Goal: Find specific page/section: Find specific page/section

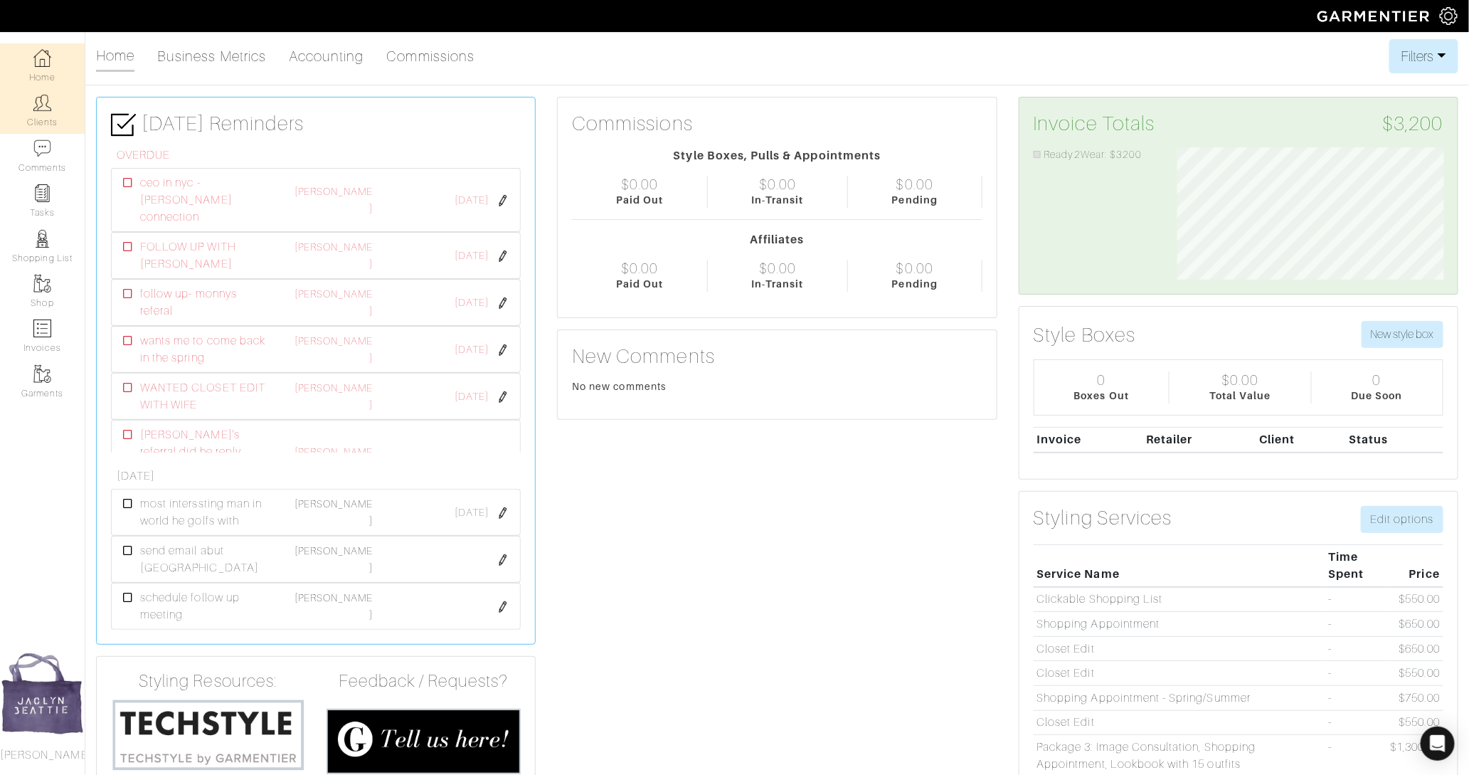
scroll to position [132, 288]
click at [69, 115] on link "Clients" at bounding box center [42, 110] width 85 height 45
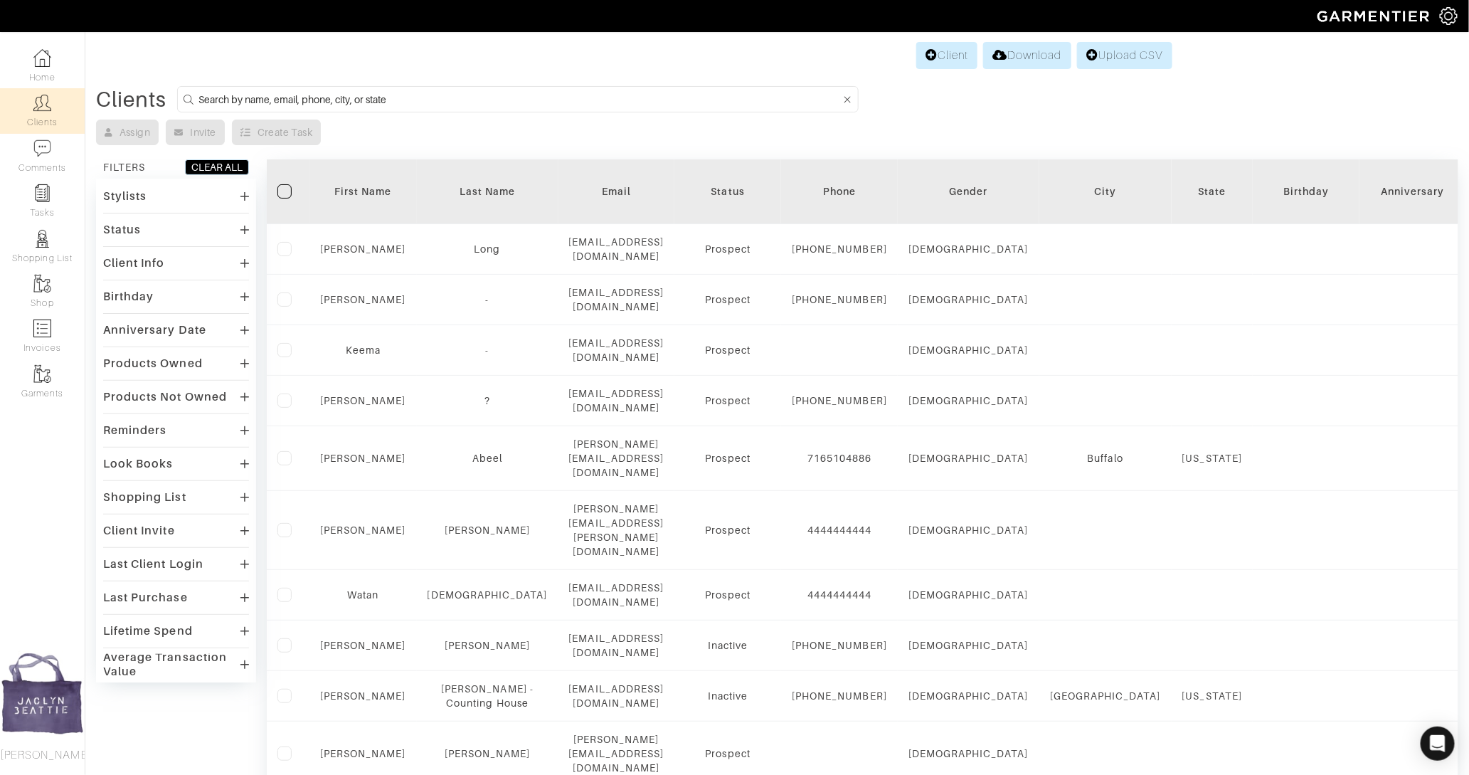
click at [255, 93] on input at bounding box center [520, 99] width 642 height 18
type input "i"
type input "michael roberts"
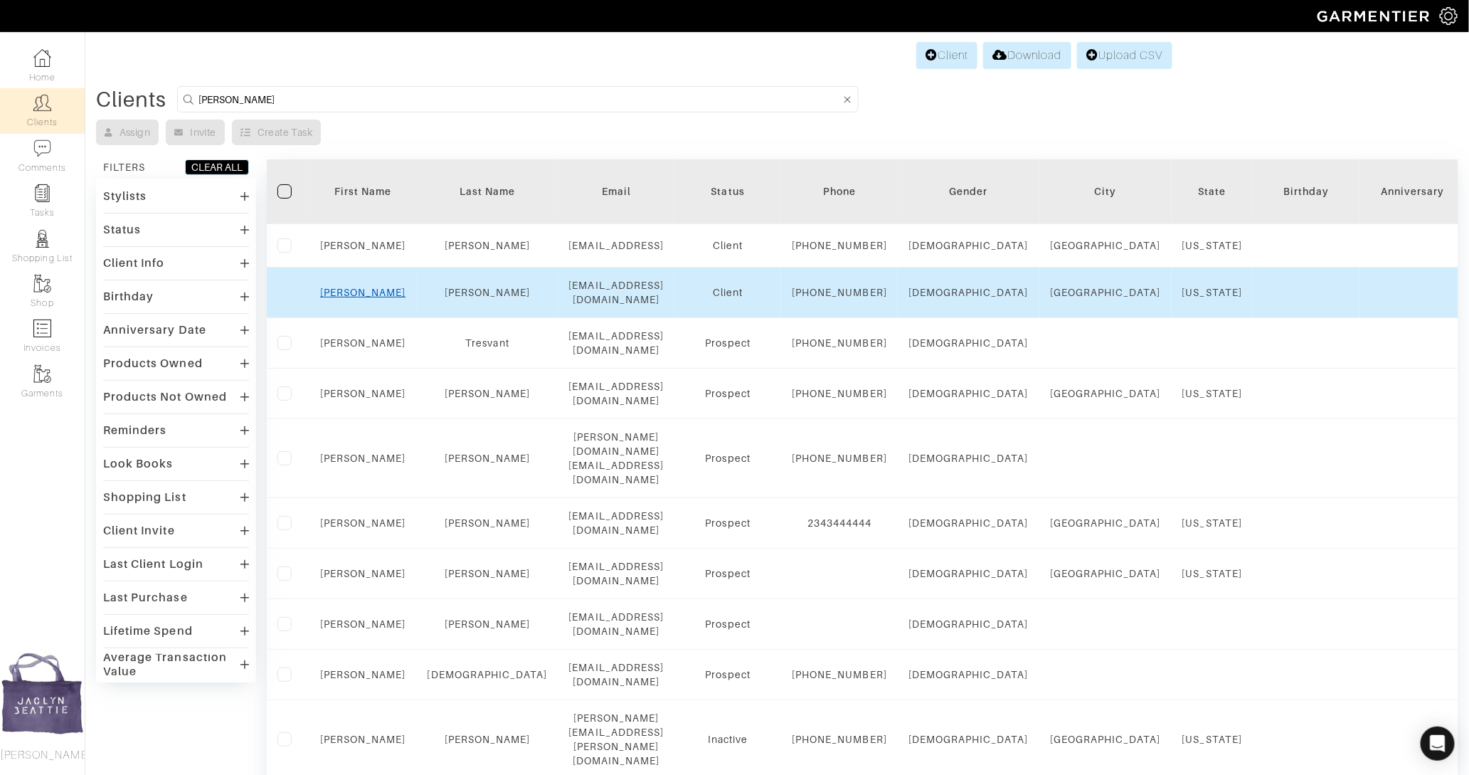
click at [359, 298] on link "Michael" at bounding box center [363, 292] width 86 height 11
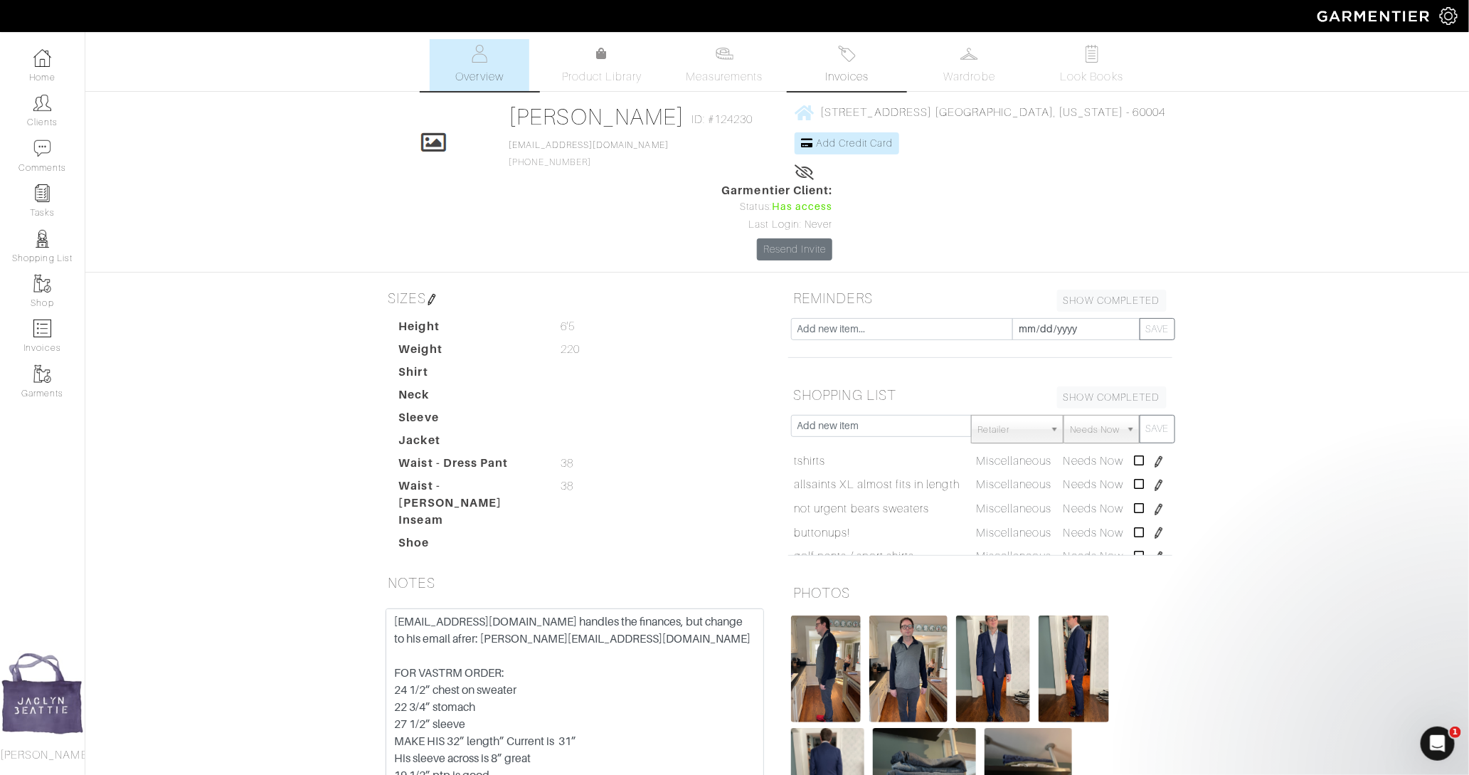
click at [857, 55] on link "Invoices" at bounding box center [848, 65] width 100 height 52
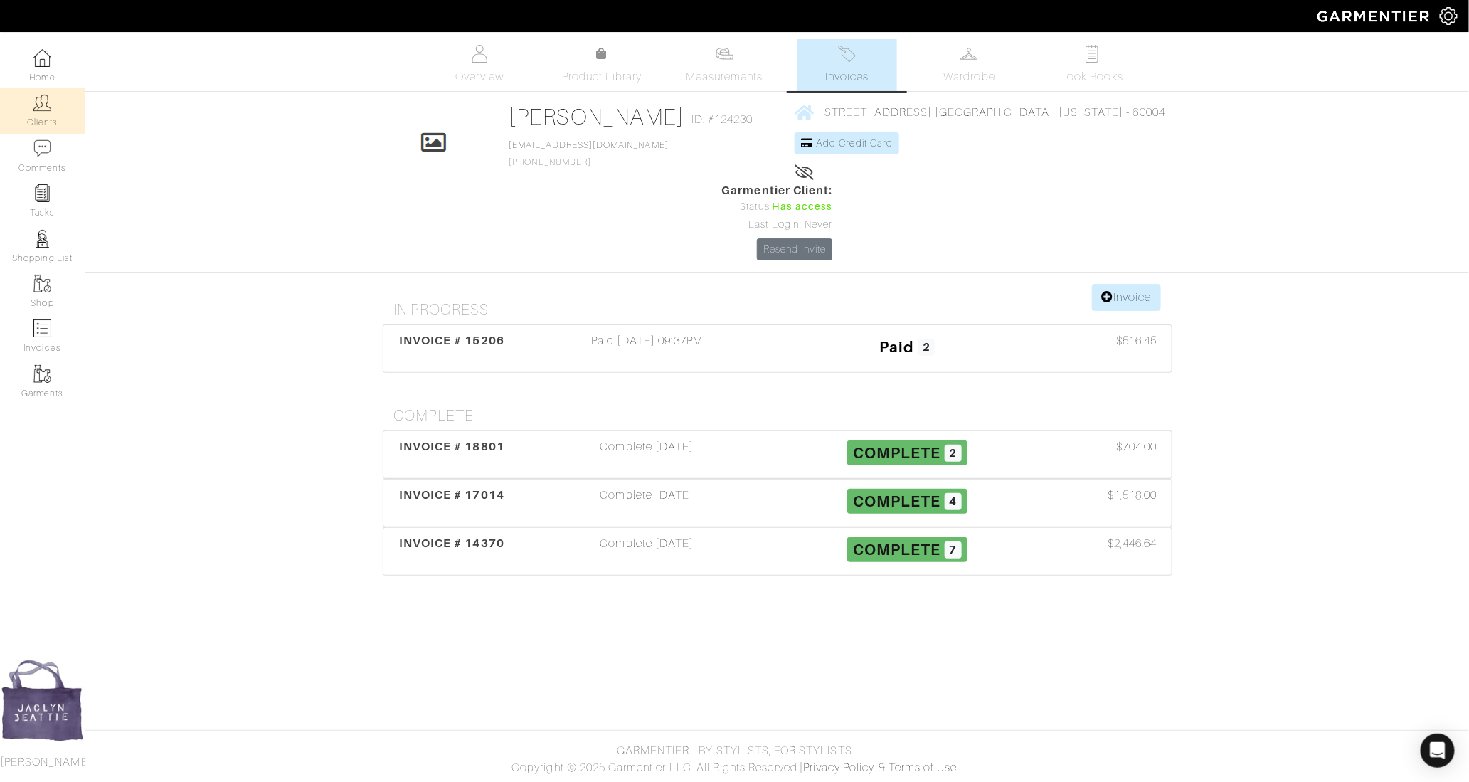
click at [38, 110] on img at bounding box center [42, 103] width 18 height 18
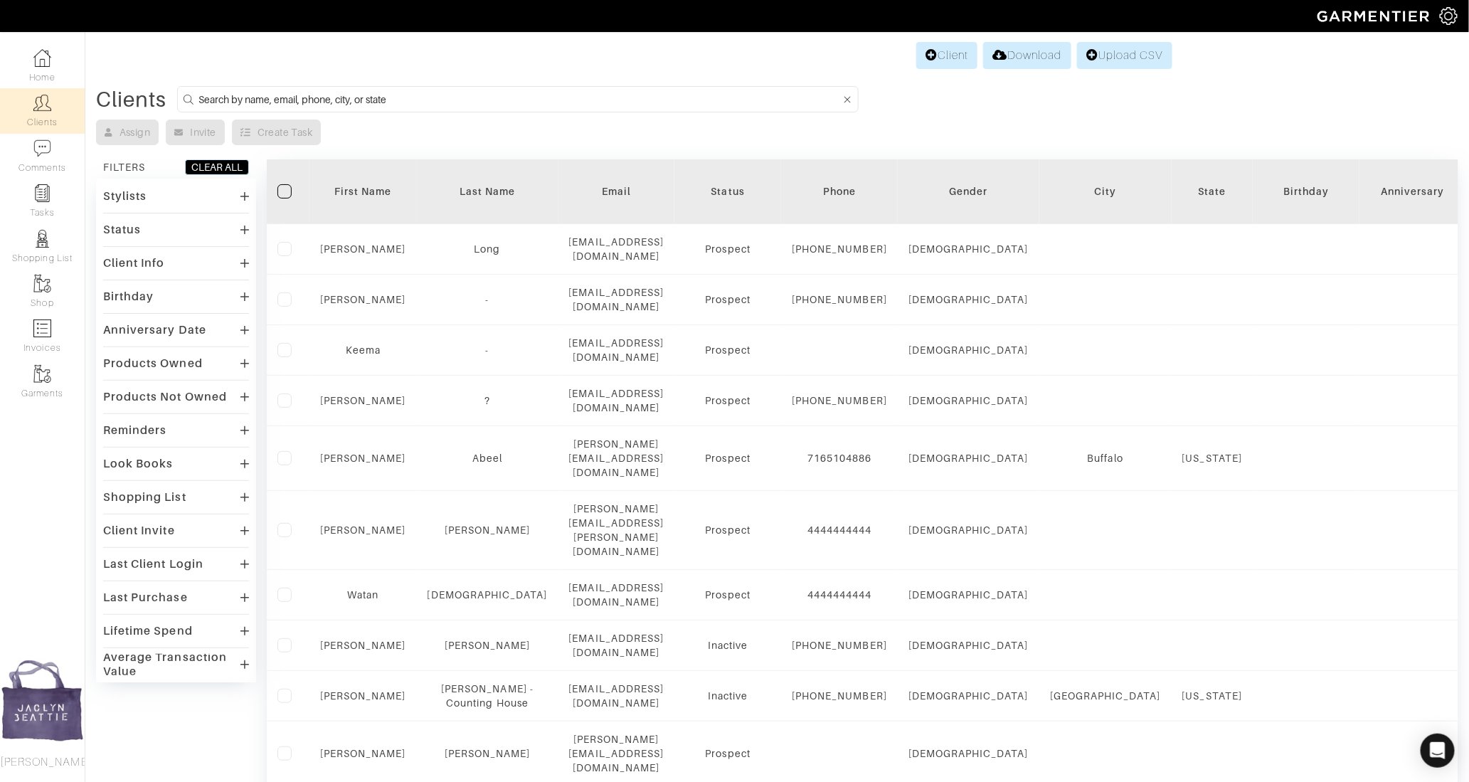
click at [251, 105] on input at bounding box center [520, 99] width 642 height 18
type input "[PERSON_NAME]"
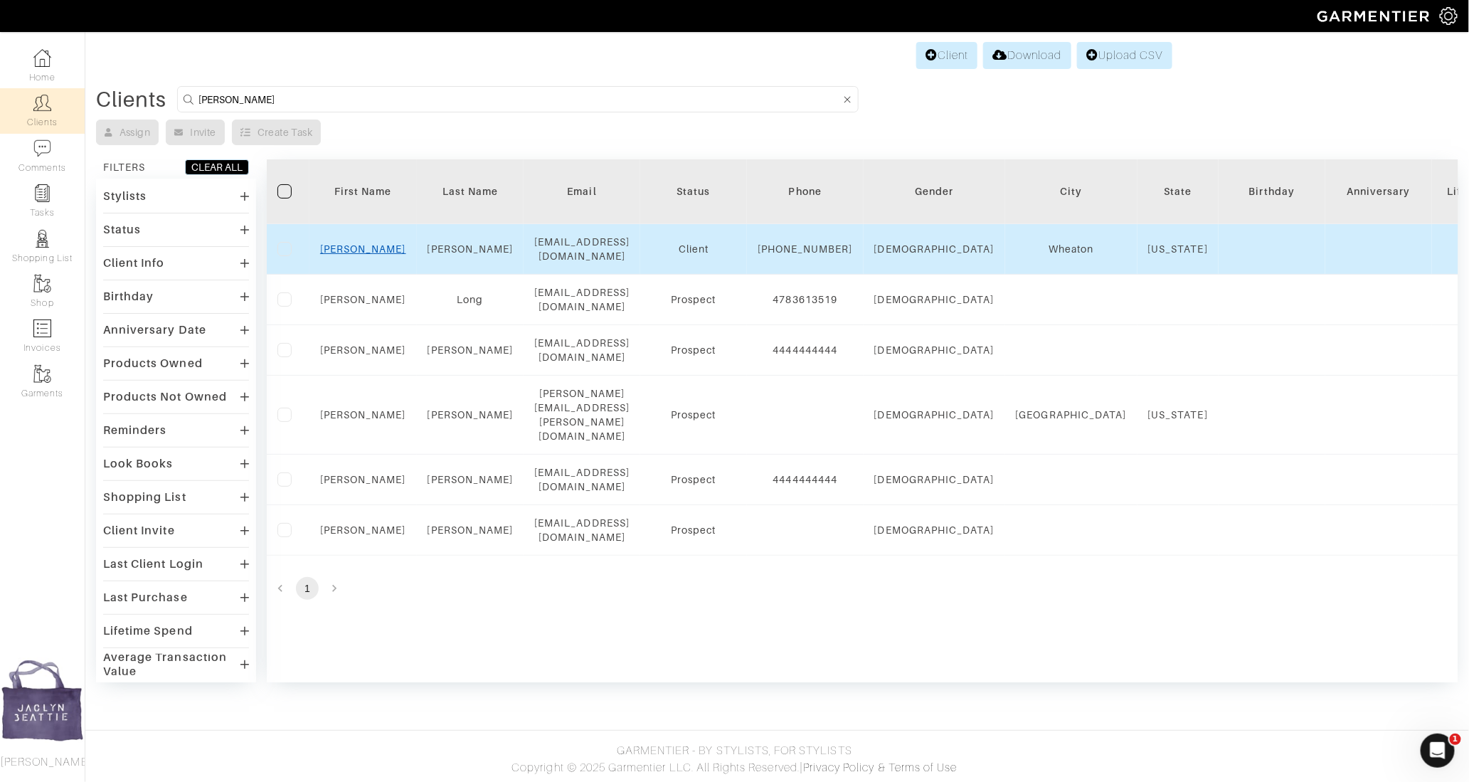
click at [353, 250] on link "[PERSON_NAME]" at bounding box center [363, 248] width 86 height 11
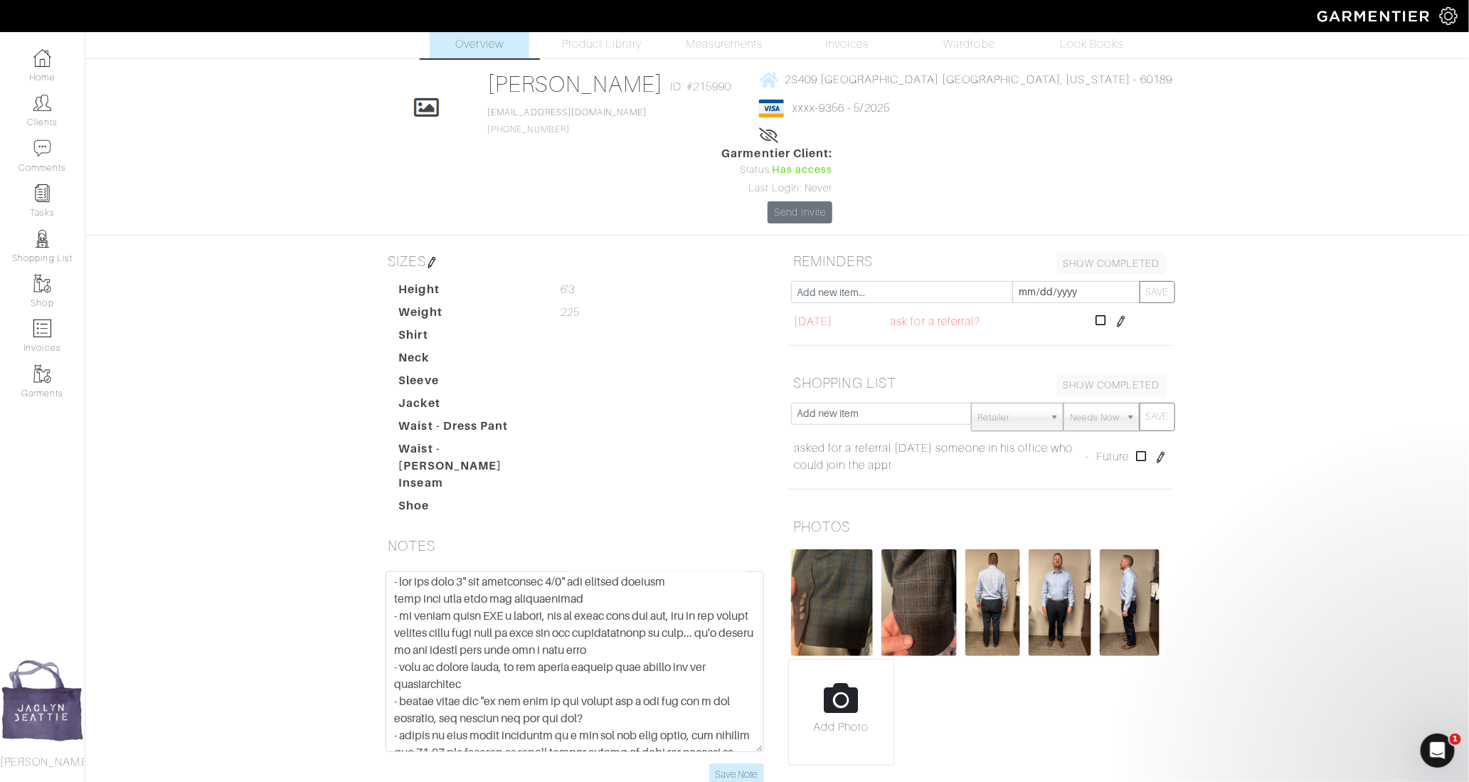
scroll to position [23, 0]
click at [732, 763] on input "Save Note" at bounding box center [736, 774] width 55 height 22
click at [734, 763] on input "Save Note" at bounding box center [736, 774] width 55 height 22
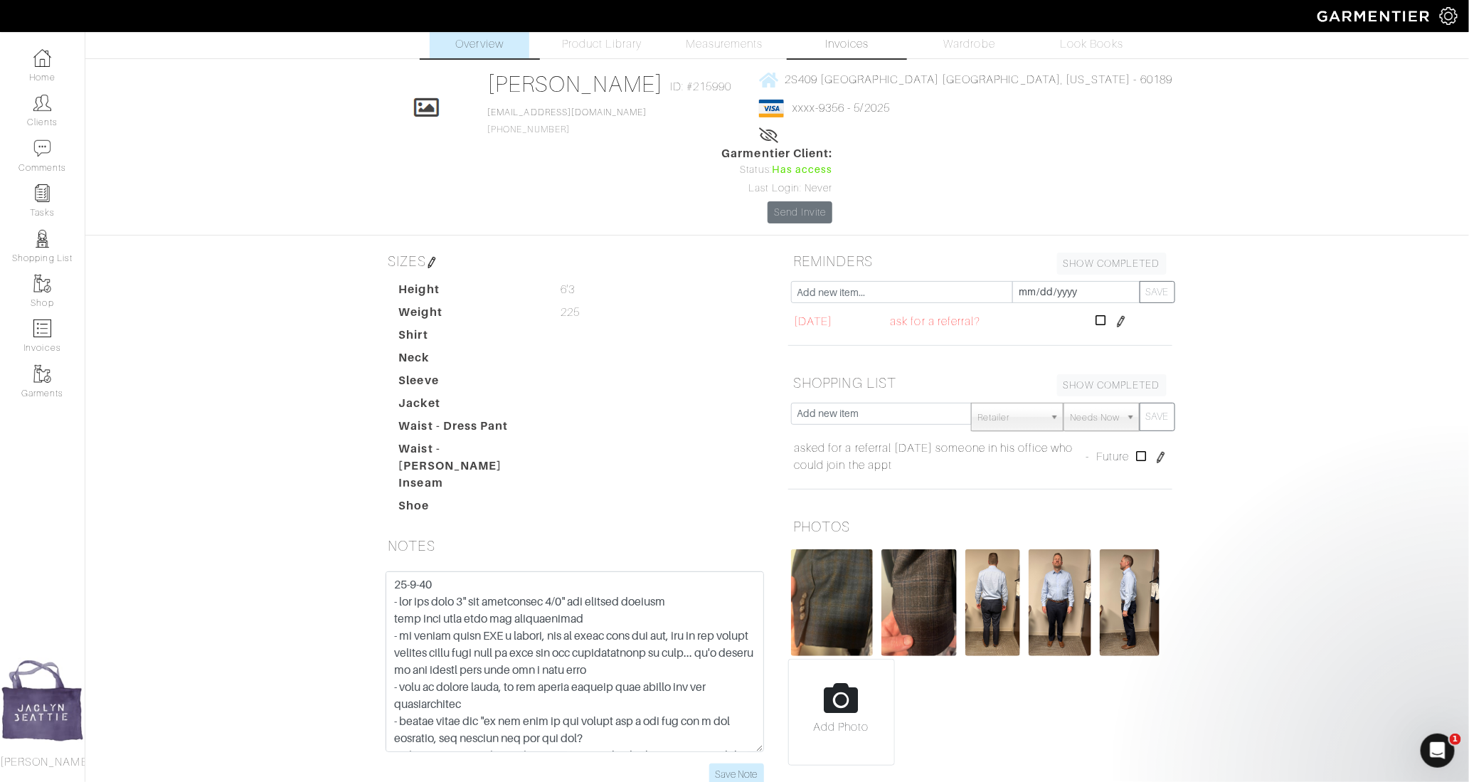
click at [855, 38] on span "Invoices" at bounding box center [846, 44] width 43 height 17
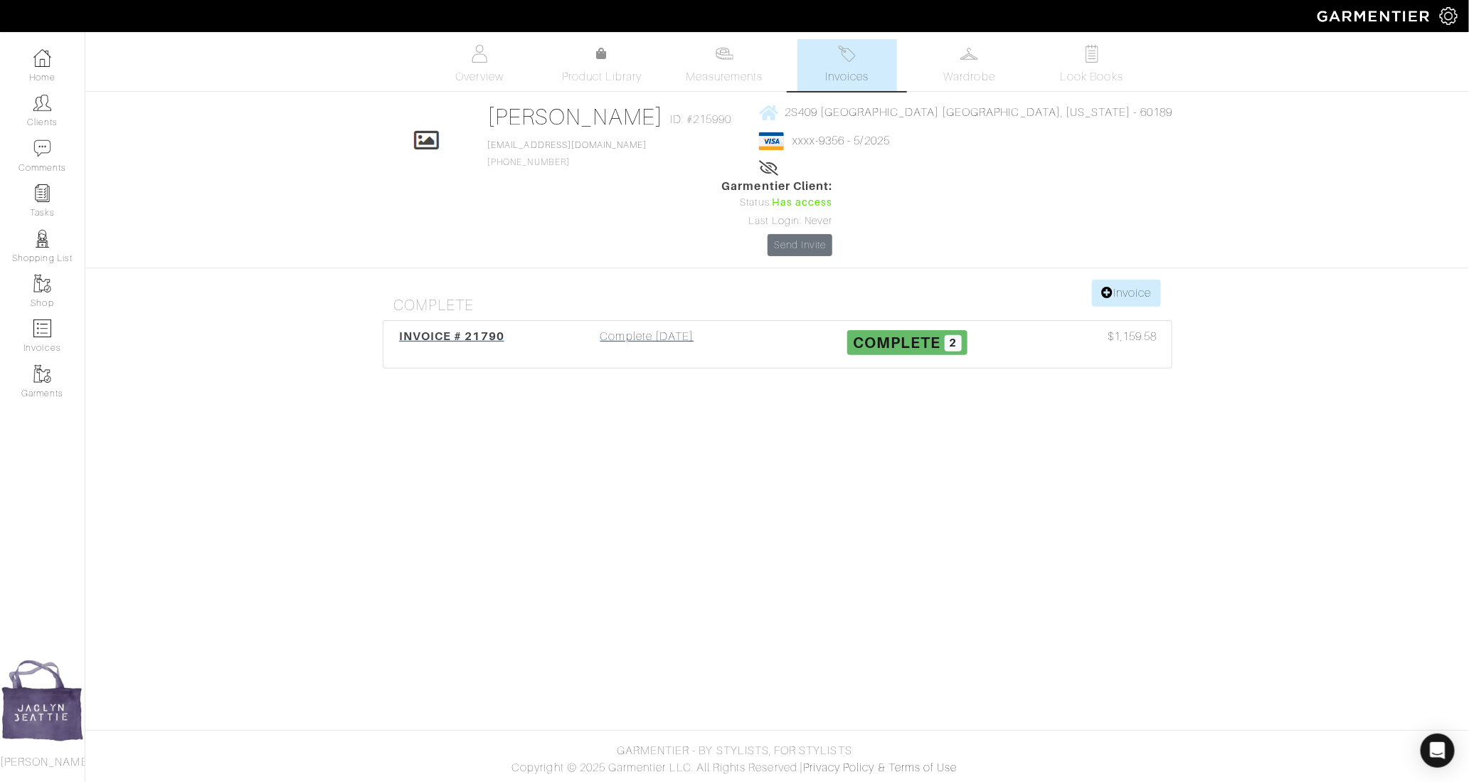
click at [623, 328] on div "Complete 11/06/24" at bounding box center [647, 344] width 260 height 33
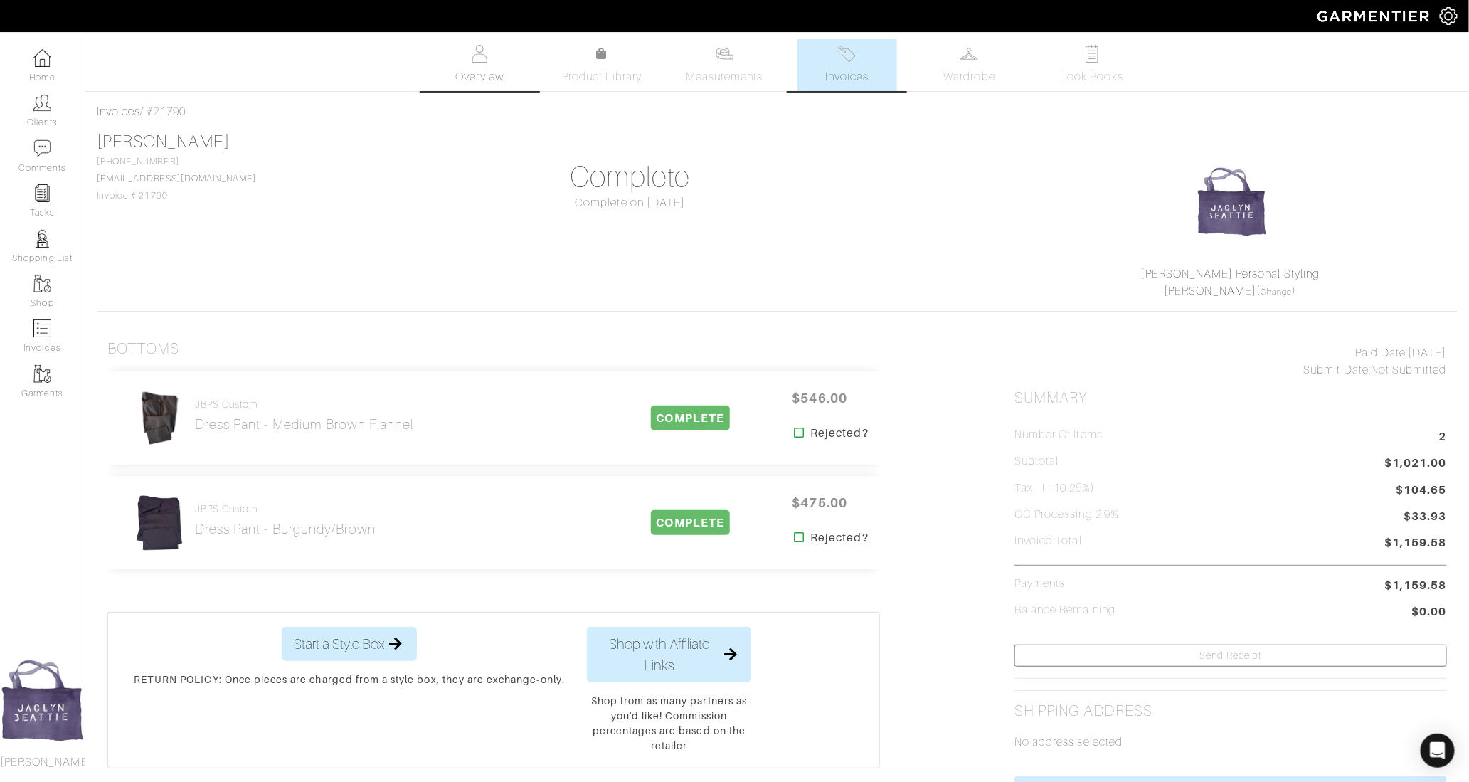
click at [434, 73] on link "Overview" at bounding box center [480, 65] width 100 height 52
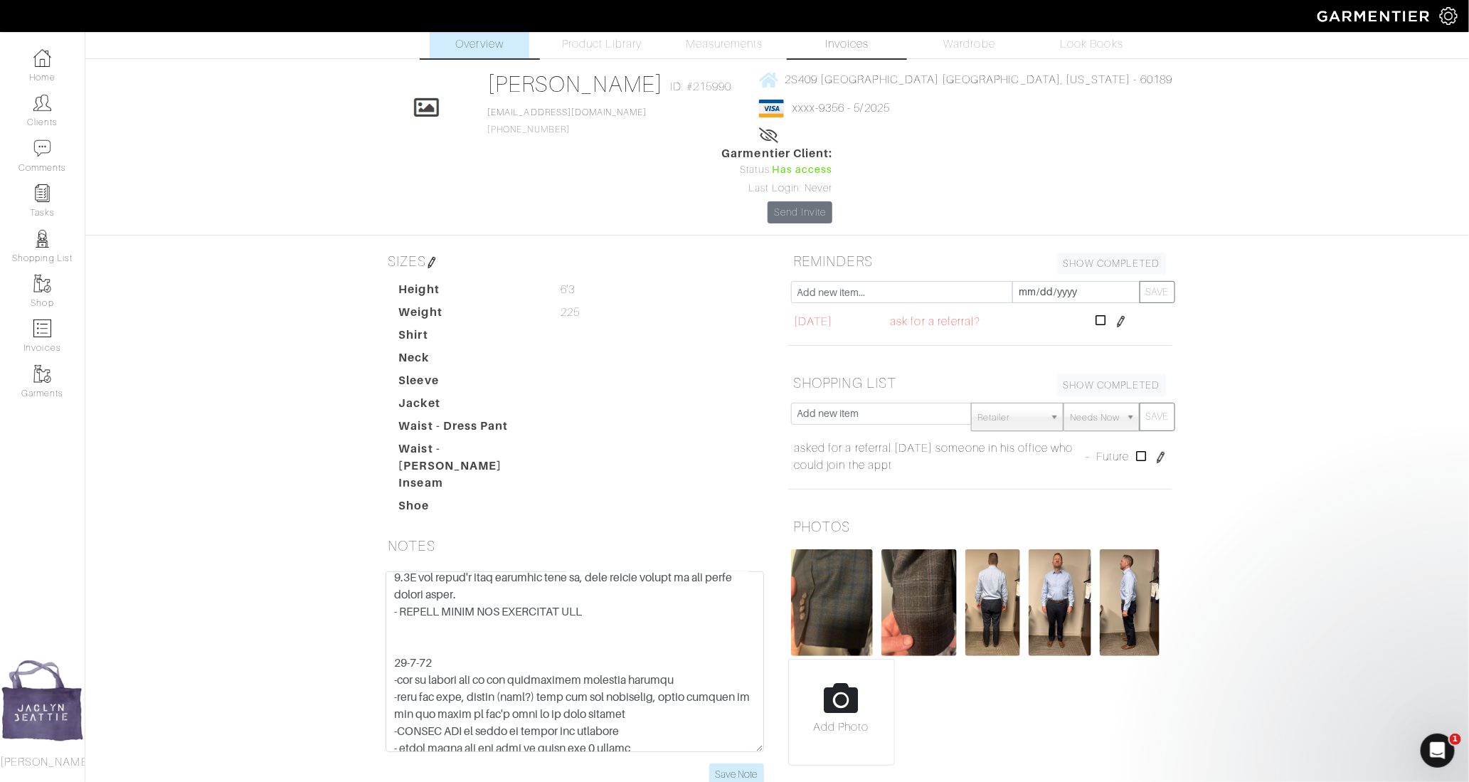
click at [844, 52] on link "Invoices" at bounding box center [848, 32] width 100 height 52
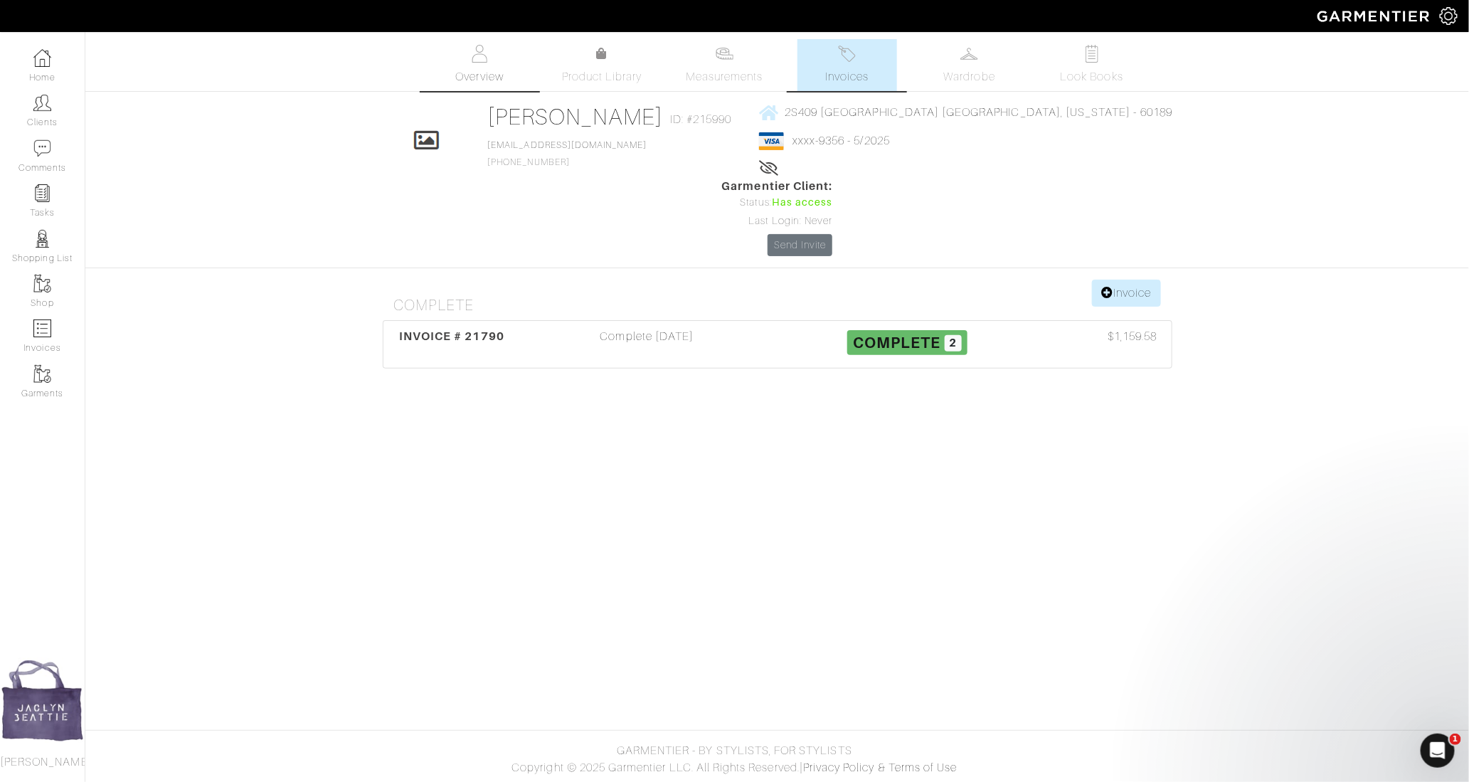
click at [471, 60] on img at bounding box center [480, 54] width 18 height 18
